Goal: Find contact information: Find contact information

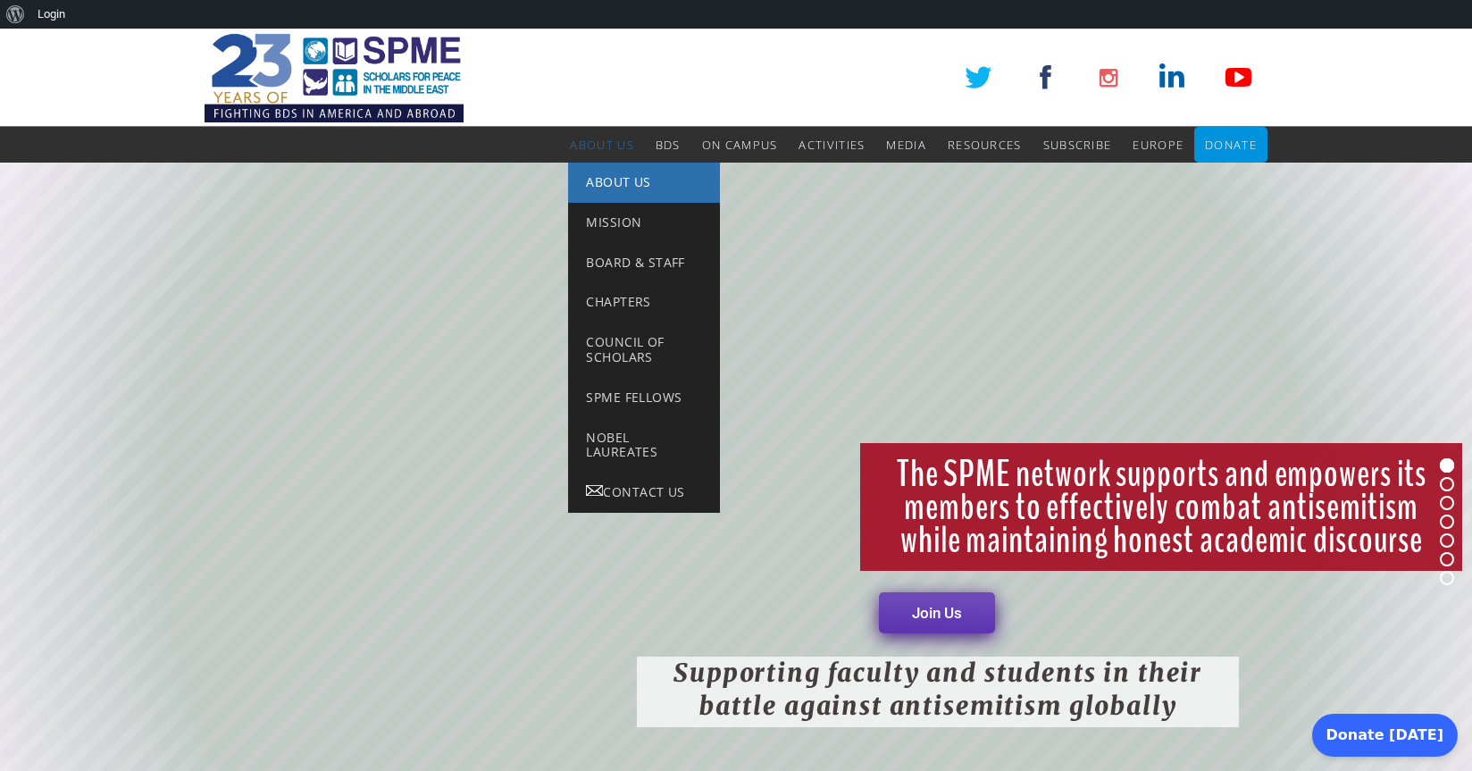
click at [610, 180] on span "About Us" at bounding box center [618, 181] width 64 height 17
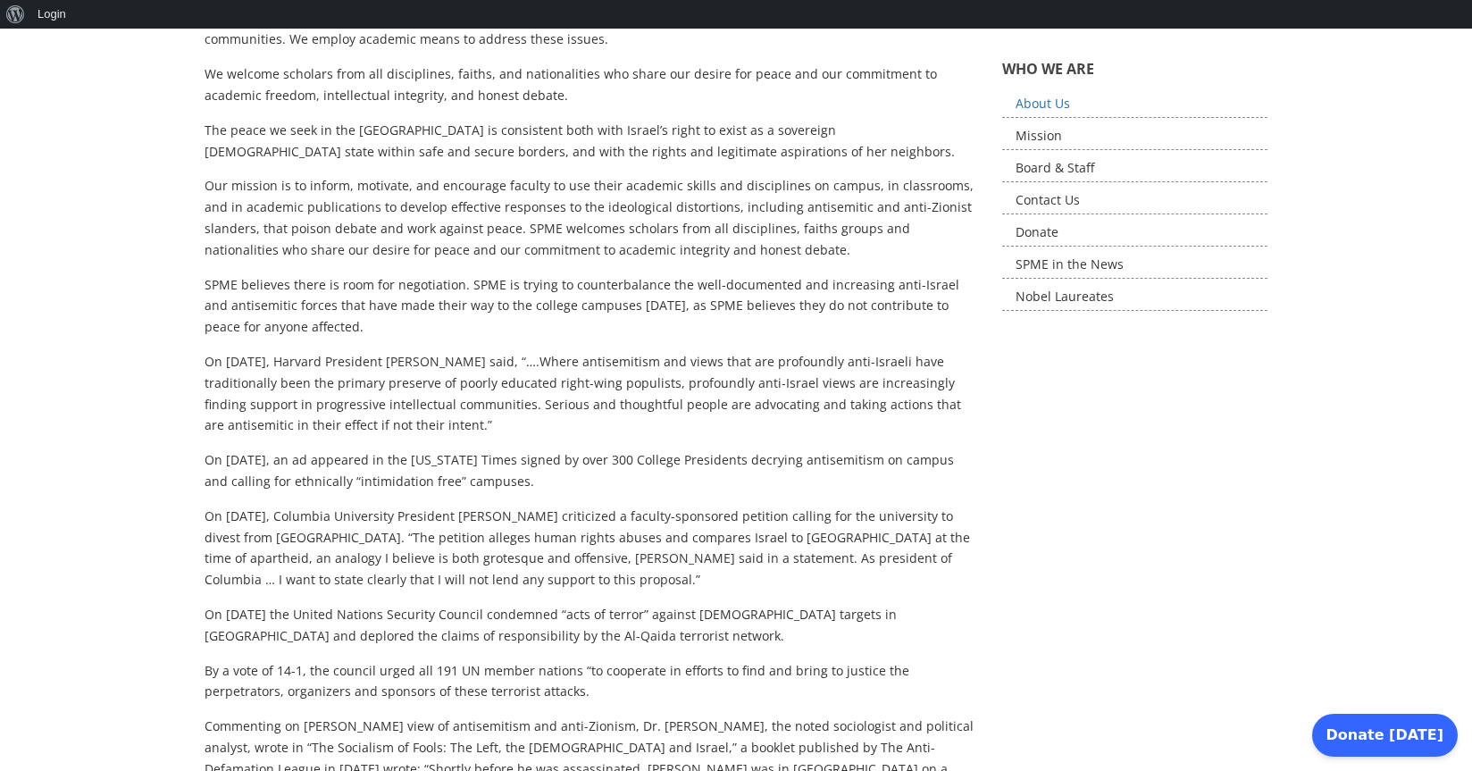
scroll to position [268, 0]
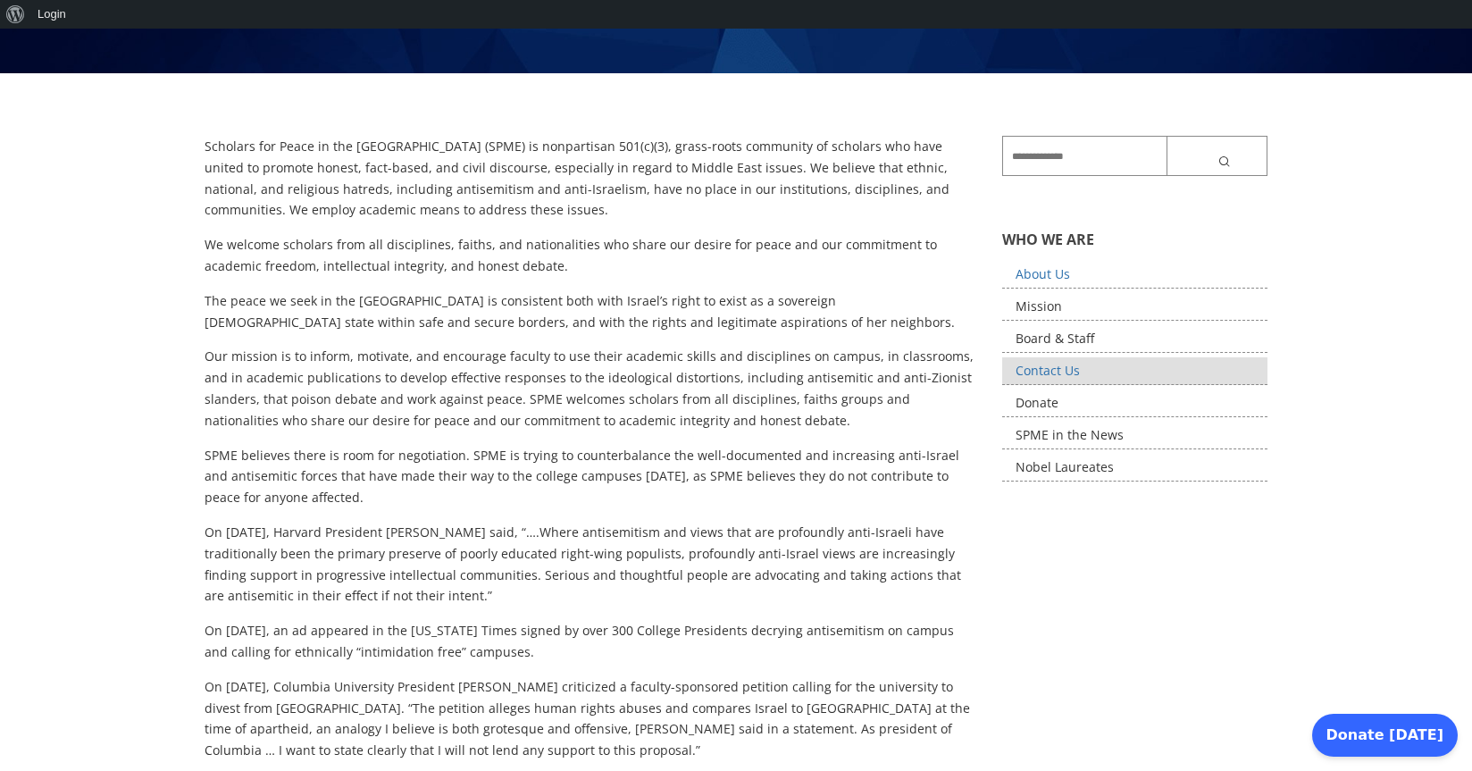
click at [1041, 369] on link "Contact Us" at bounding box center [1135, 371] width 266 height 28
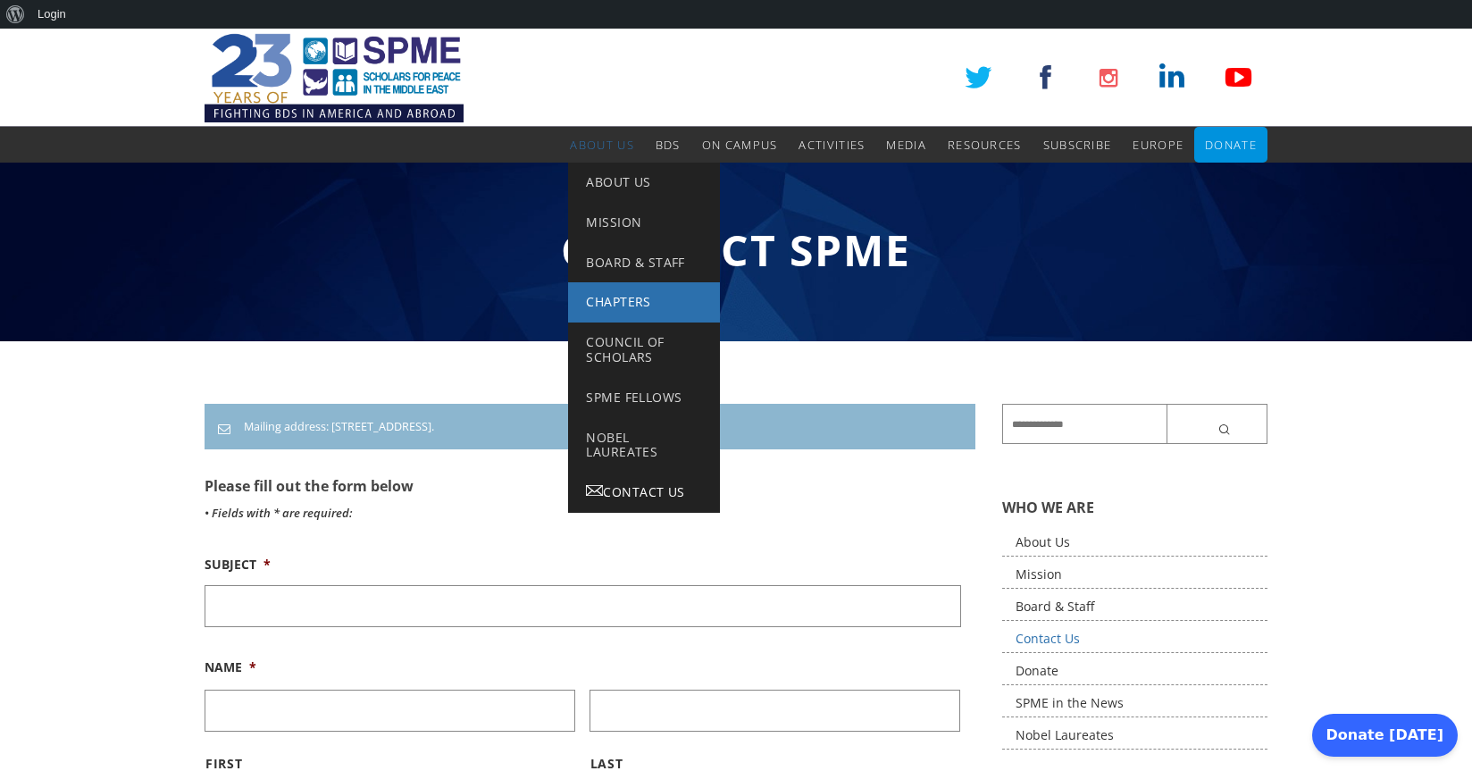
click at [612, 301] on span "Chapters" at bounding box center [618, 301] width 64 height 17
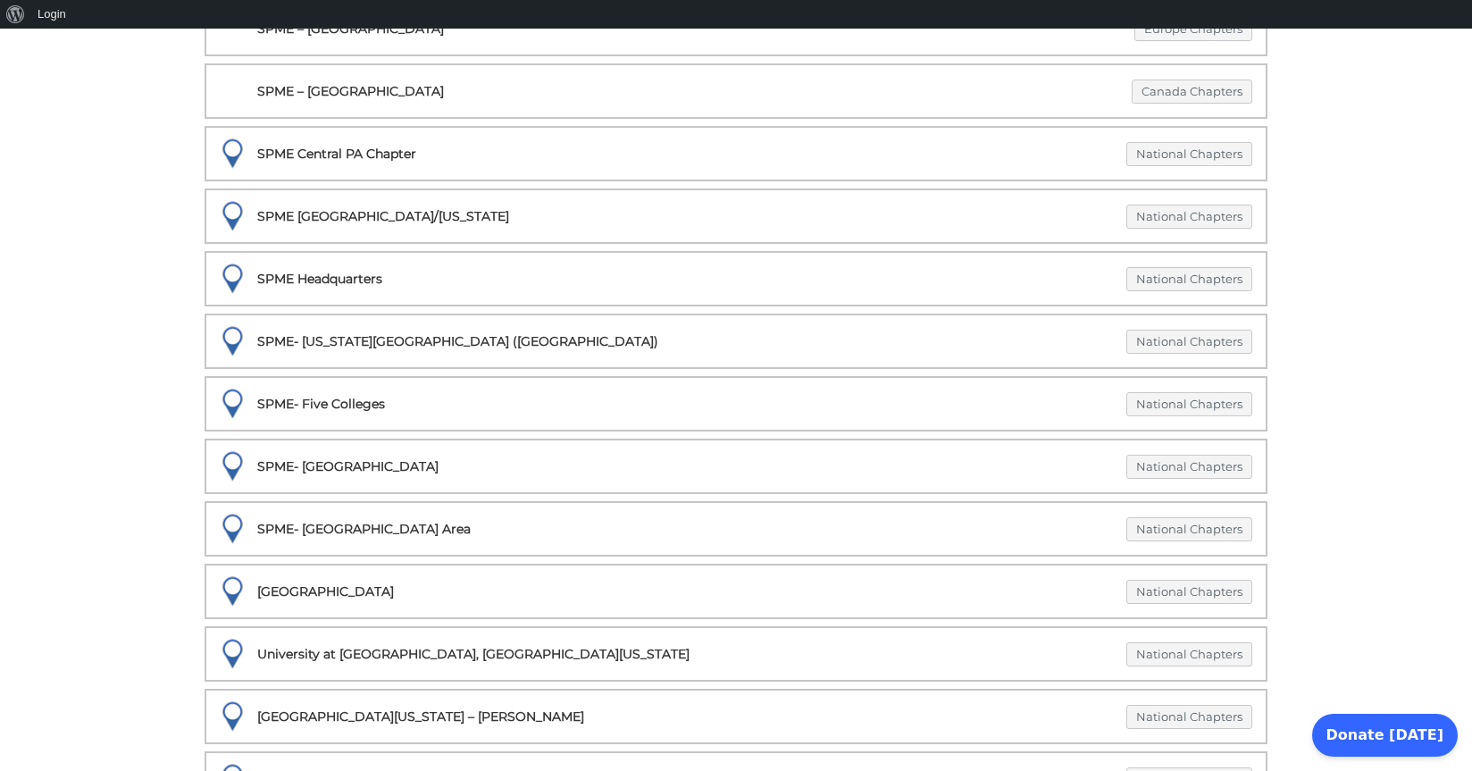
scroll to position [1710, 0]
click at [347, 276] on div "SPME Headquarters National Chapters" at bounding box center [736, 279] width 1032 height 25
click at [230, 281] on div at bounding box center [231, 279] width 51 height 51
click at [1199, 274] on link "National Chapters" at bounding box center [1189, 280] width 126 height 24
select select "***"
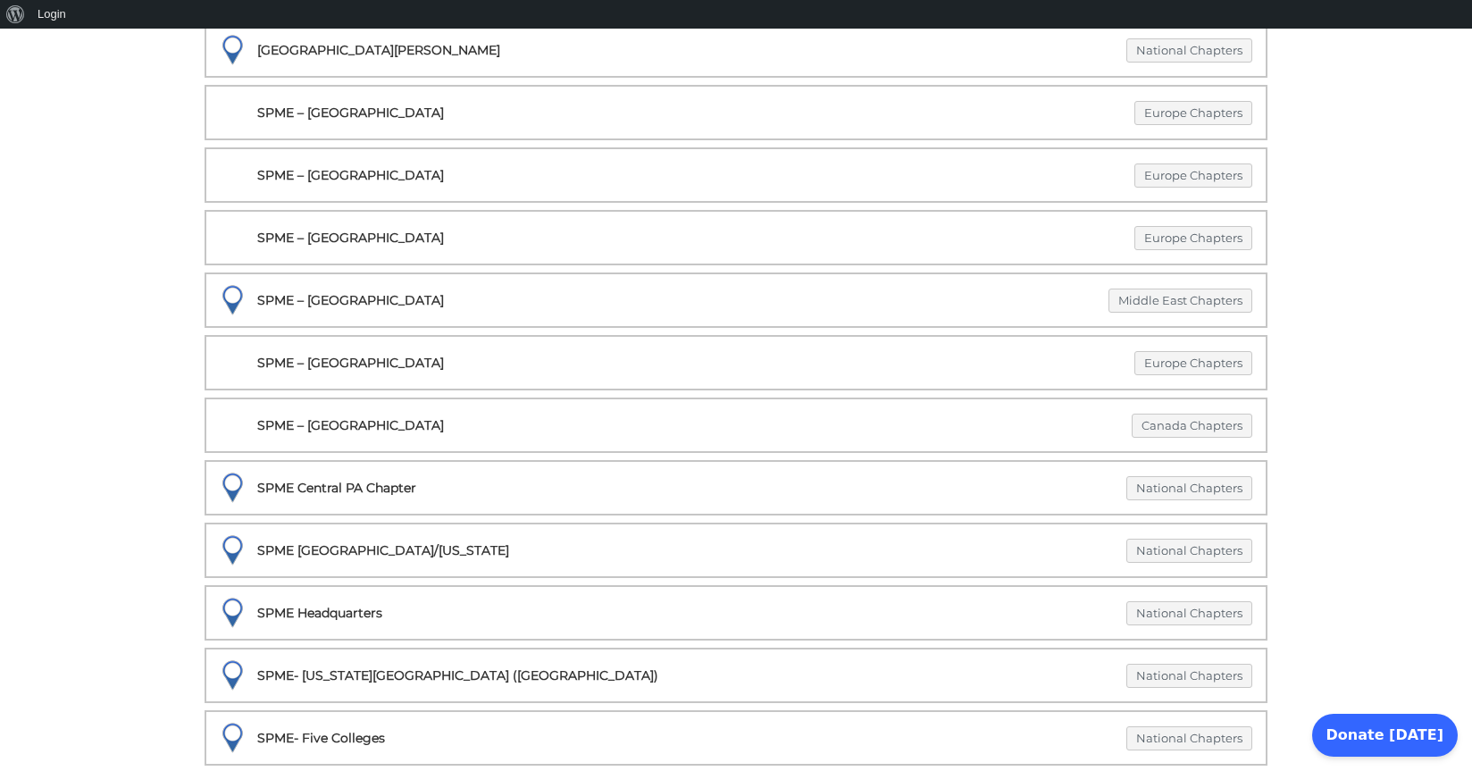
scroll to position [1393, 0]
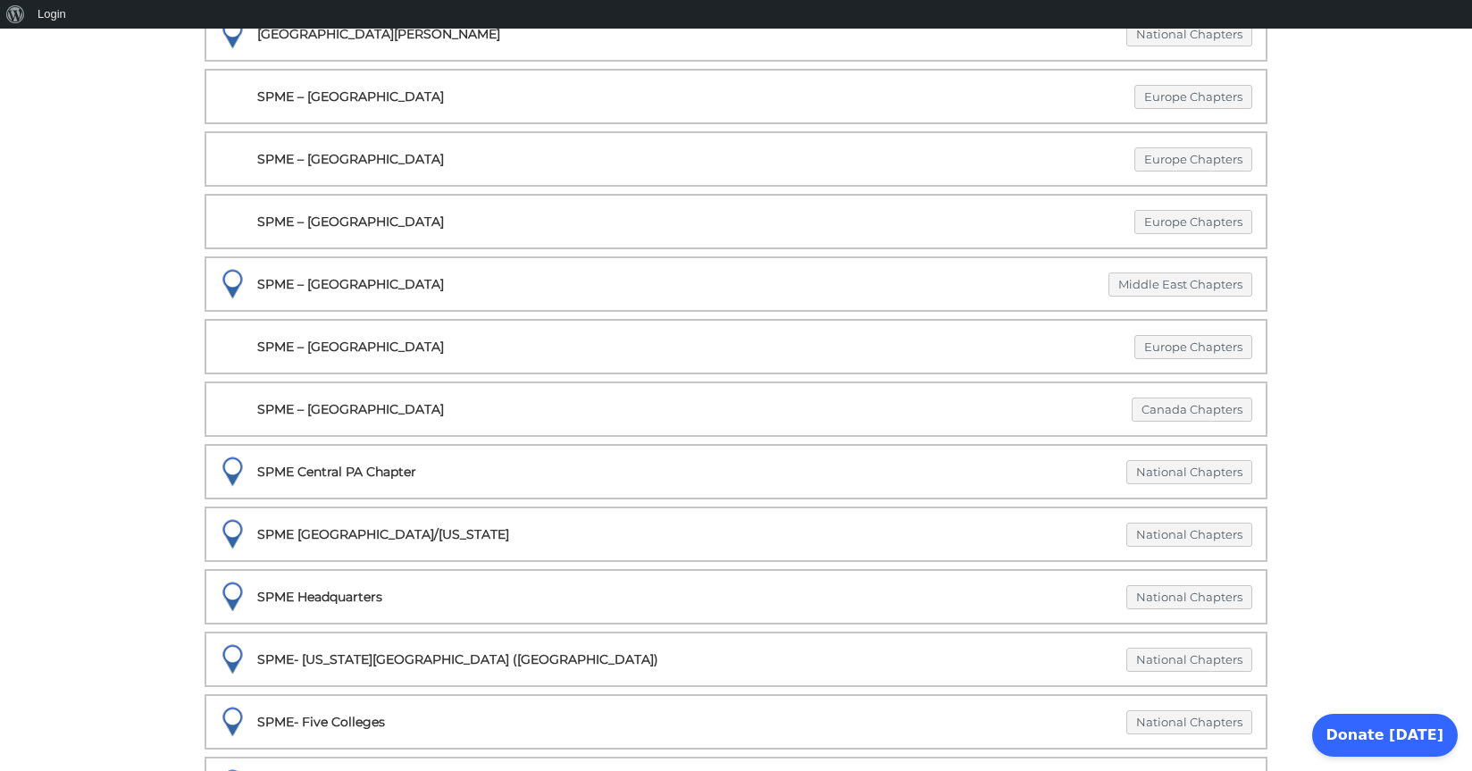
click at [419, 656] on div "SPME- Delaware Valley (Philadelphia) National Chapters" at bounding box center [736, 659] width 1032 height 25
click at [271, 658] on div "SPME- Delaware Valley (Philadelphia) National Chapters" at bounding box center [736, 659] width 1032 height 25
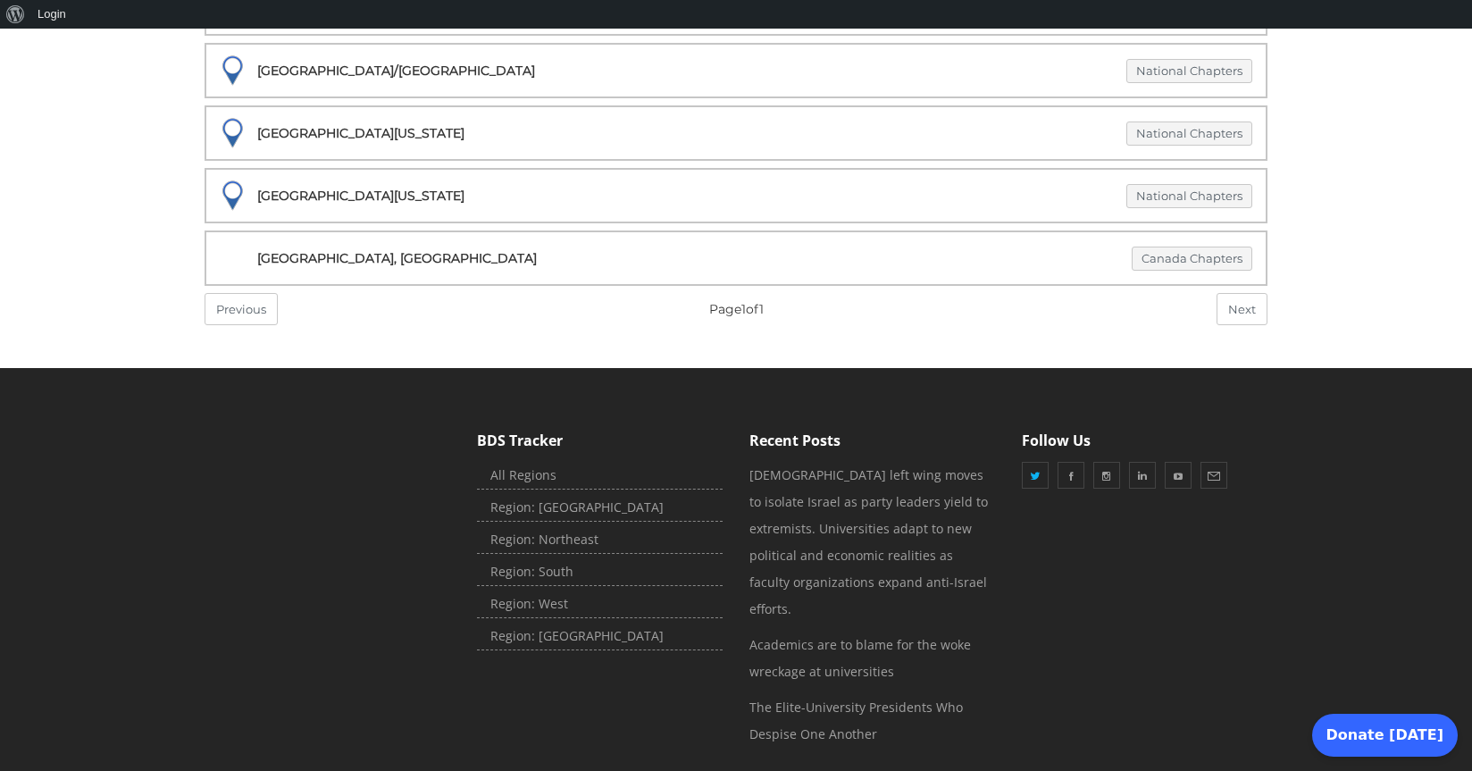
scroll to position [2893, 0]
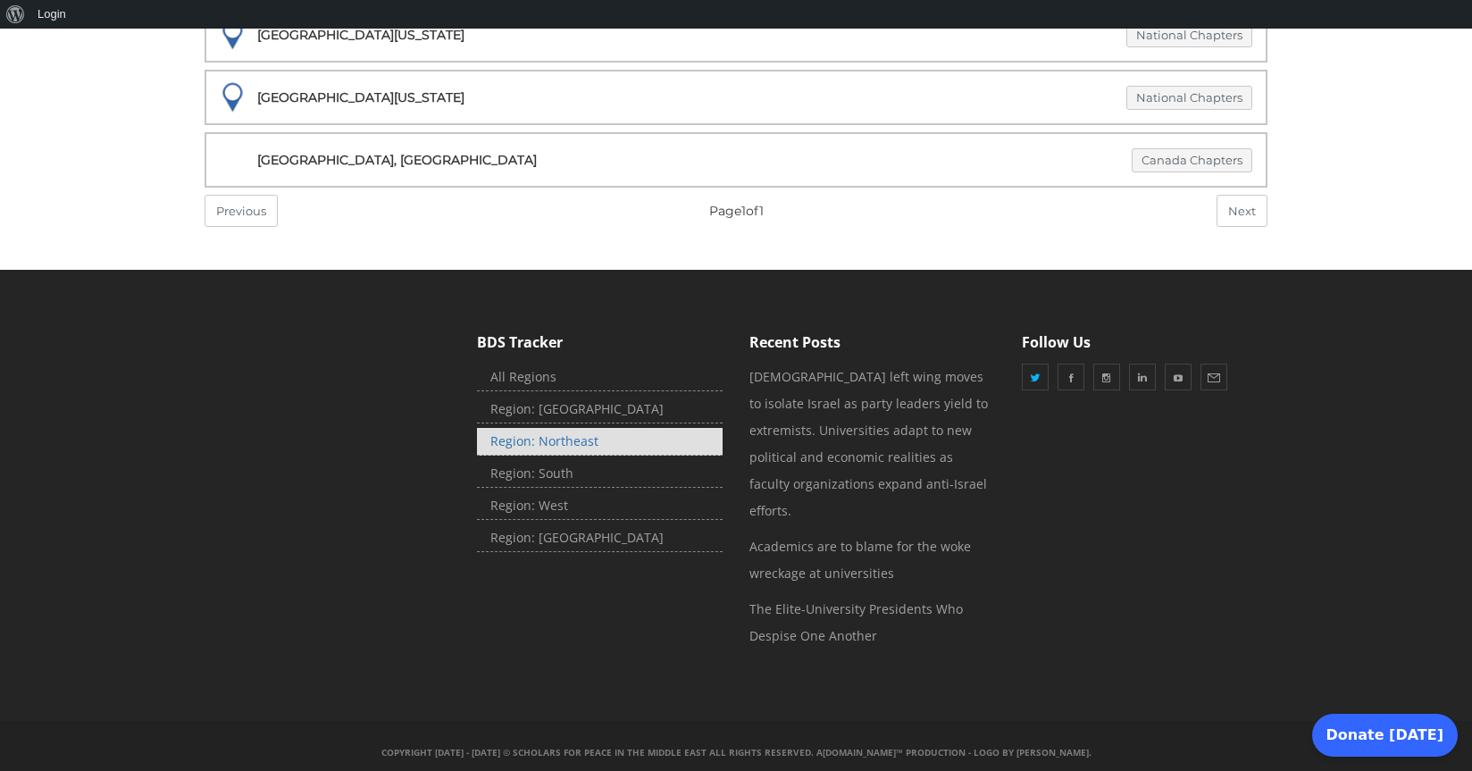
click at [563, 443] on link "Region: Northeast" at bounding box center [600, 442] width 246 height 28
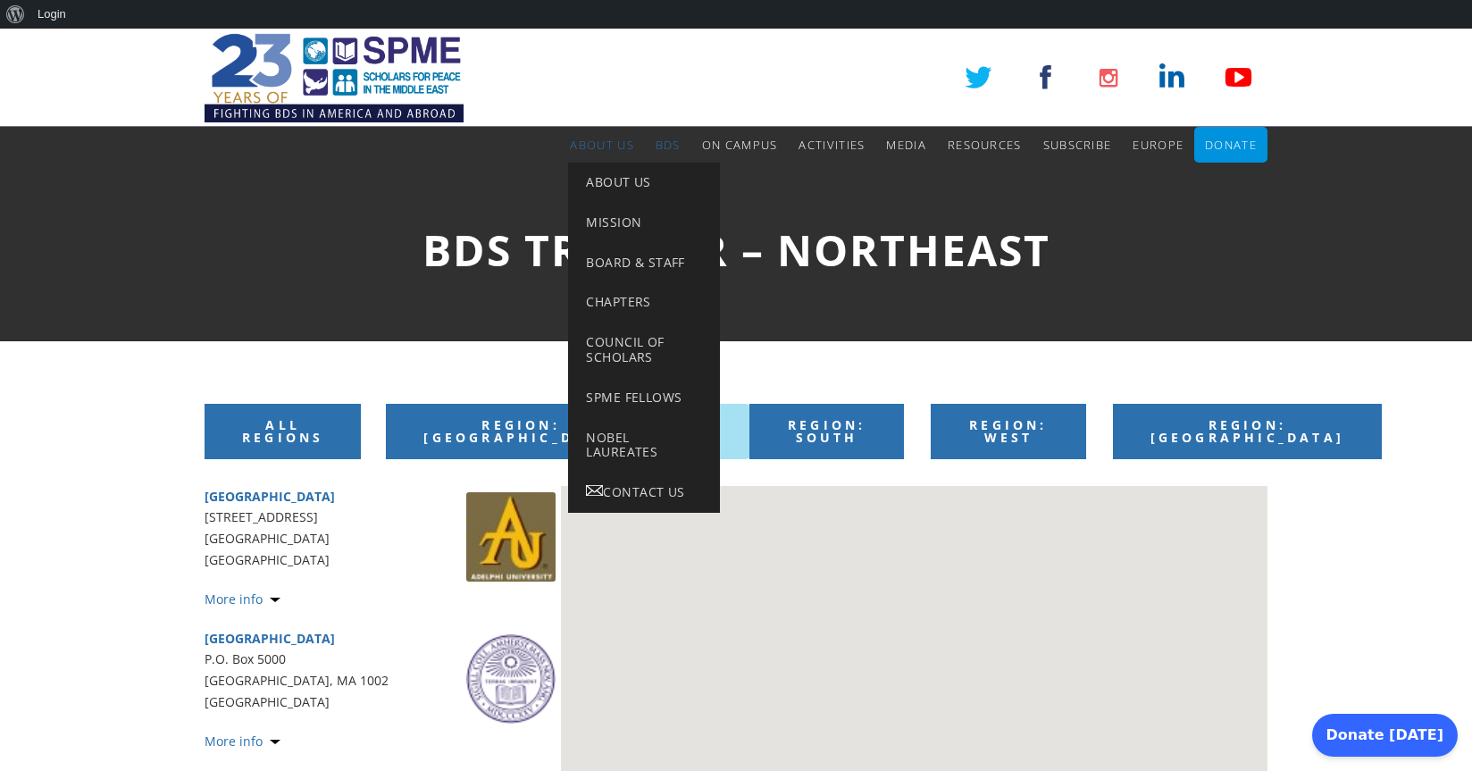
click at [588, 146] on span "About Us" at bounding box center [601, 145] width 63 height 16
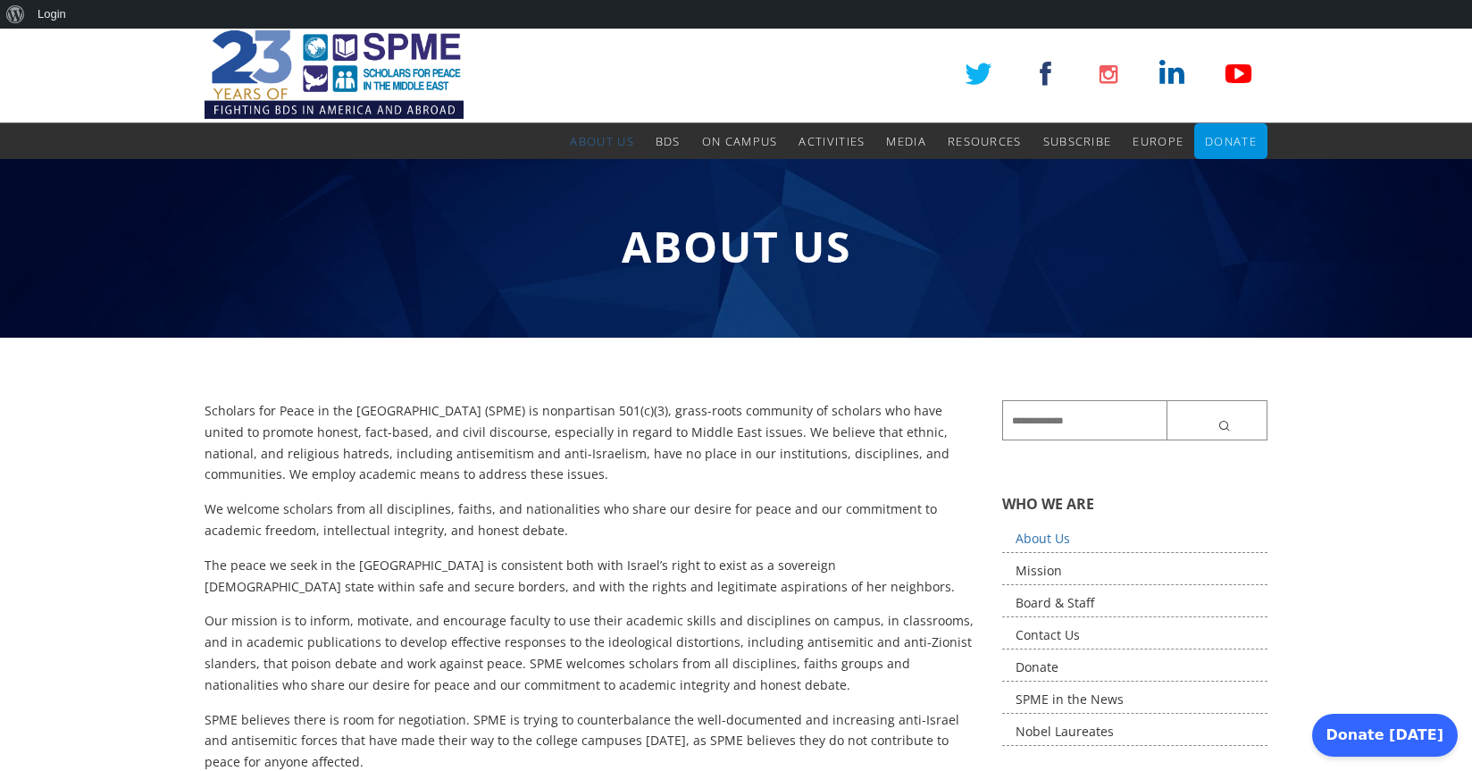
scroll to position [271, 0]
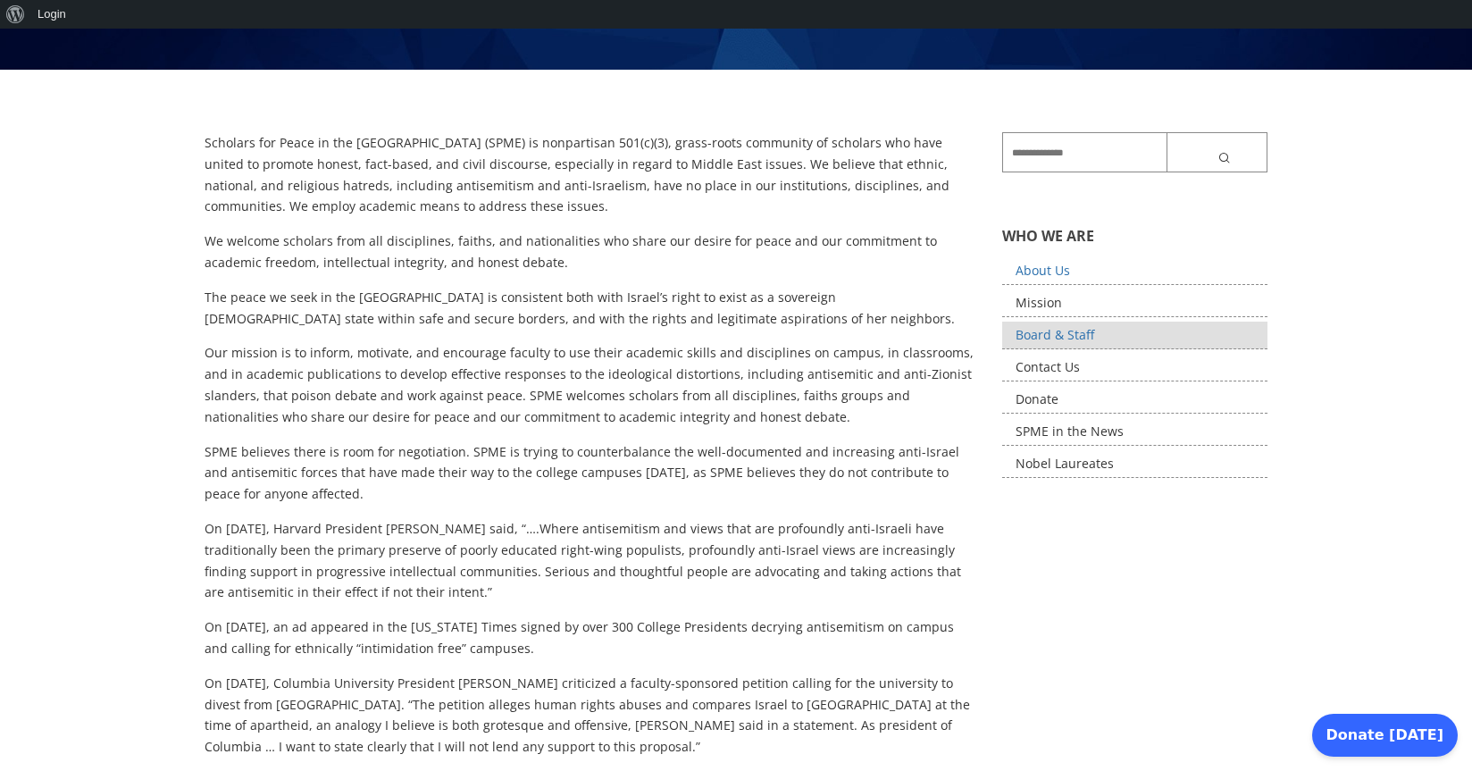
click at [1069, 338] on link "Board & Staff" at bounding box center [1135, 336] width 266 height 28
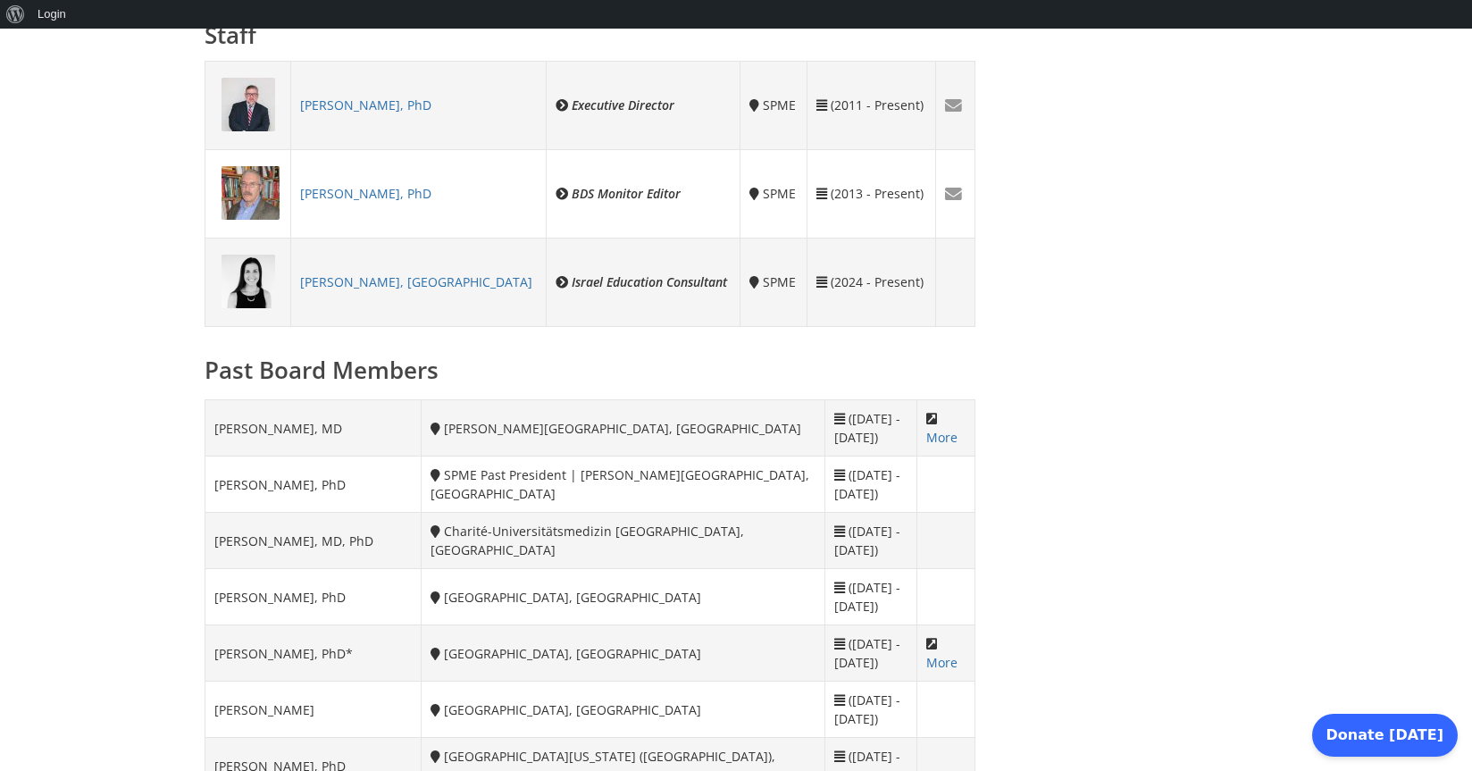
scroll to position [1518, 0]
